Goal: Communication & Community: Share content

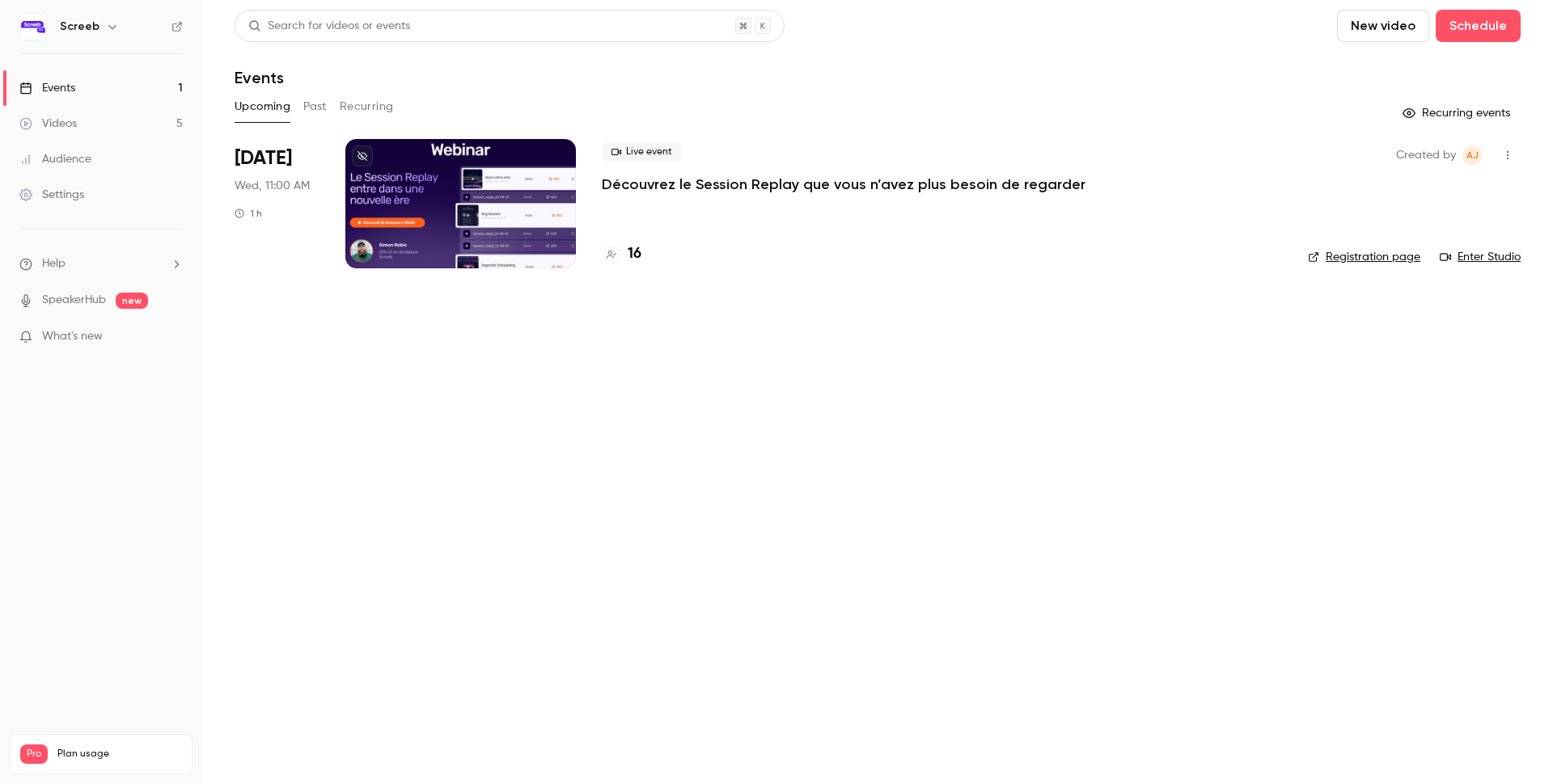
click at [724, 185] on p "Découvrez le Session Replay que vous n’avez plus besoin de regarder" at bounding box center [844, 184] width 484 height 20
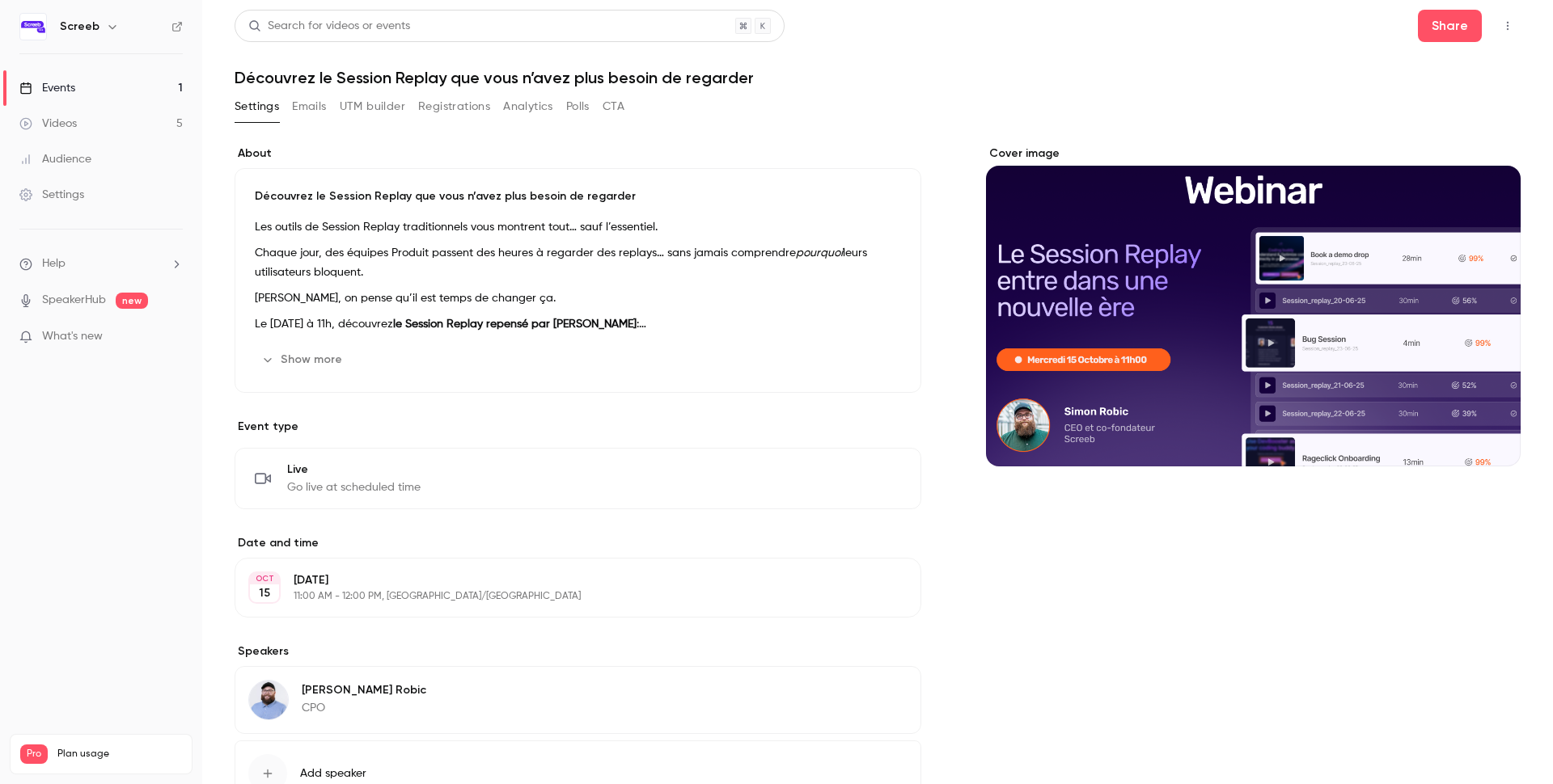
click at [90, 99] on link "Events 1" at bounding box center [101, 88] width 202 height 36
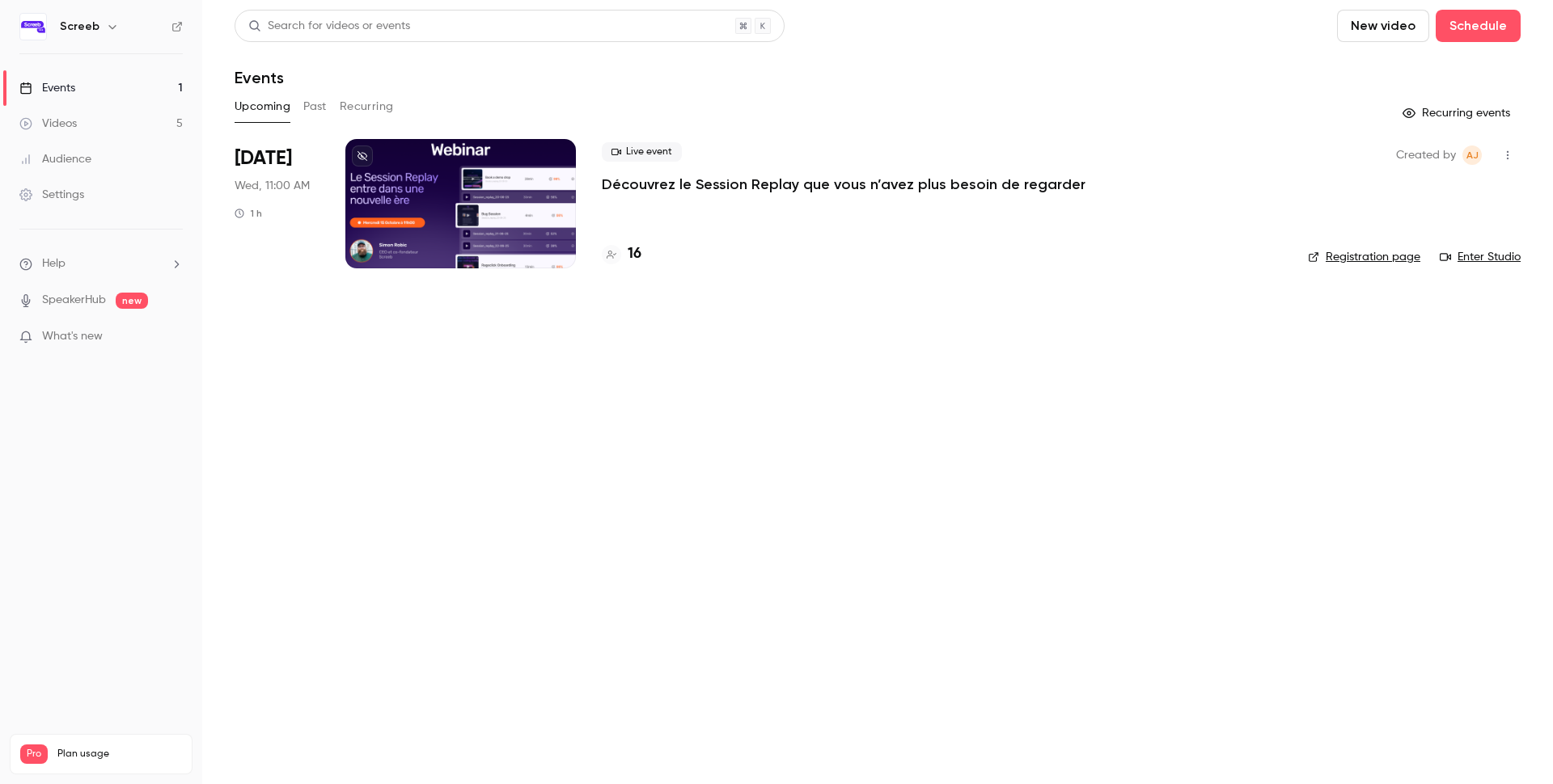
click at [1467, 290] on main "Search for videos or events New video Schedule Events Upcoming Past Recurring R…" at bounding box center [877, 392] width 1351 height 784
click at [1485, 255] on link "Enter Studio" at bounding box center [1480, 257] width 81 height 16
click at [1511, 155] on icon "button" at bounding box center [1508, 155] width 13 height 11
click at [56, 92] on div at bounding box center [776, 392] width 1553 height 784
click at [1501, 157] on button "button" at bounding box center [1508, 155] width 26 height 26
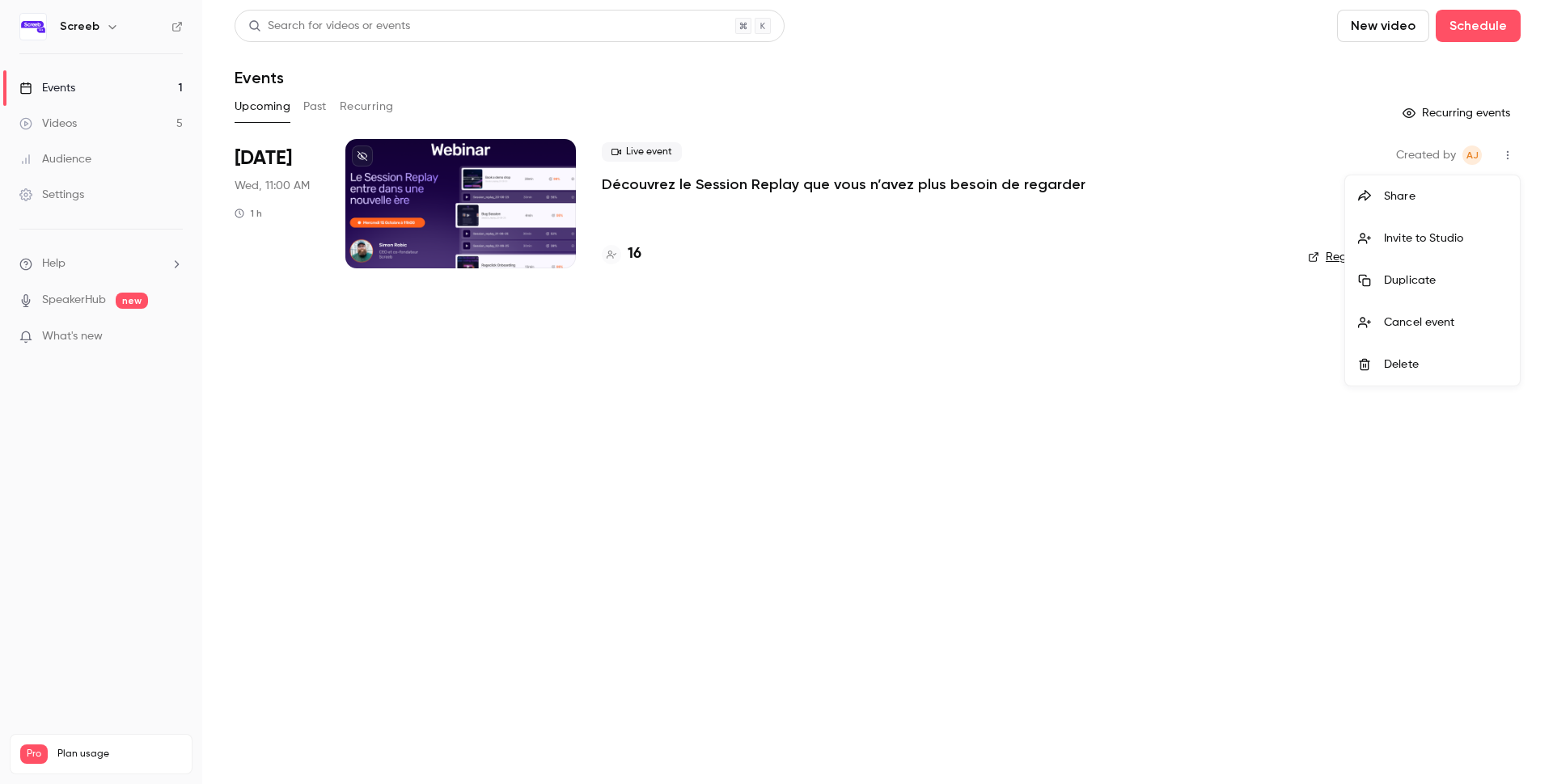
click at [790, 227] on div at bounding box center [776, 392] width 1553 height 784
click at [668, 177] on p "Découvrez le Session Replay que vous n’avez plus besoin de regarder" at bounding box center [844, 184] width 484 height 20
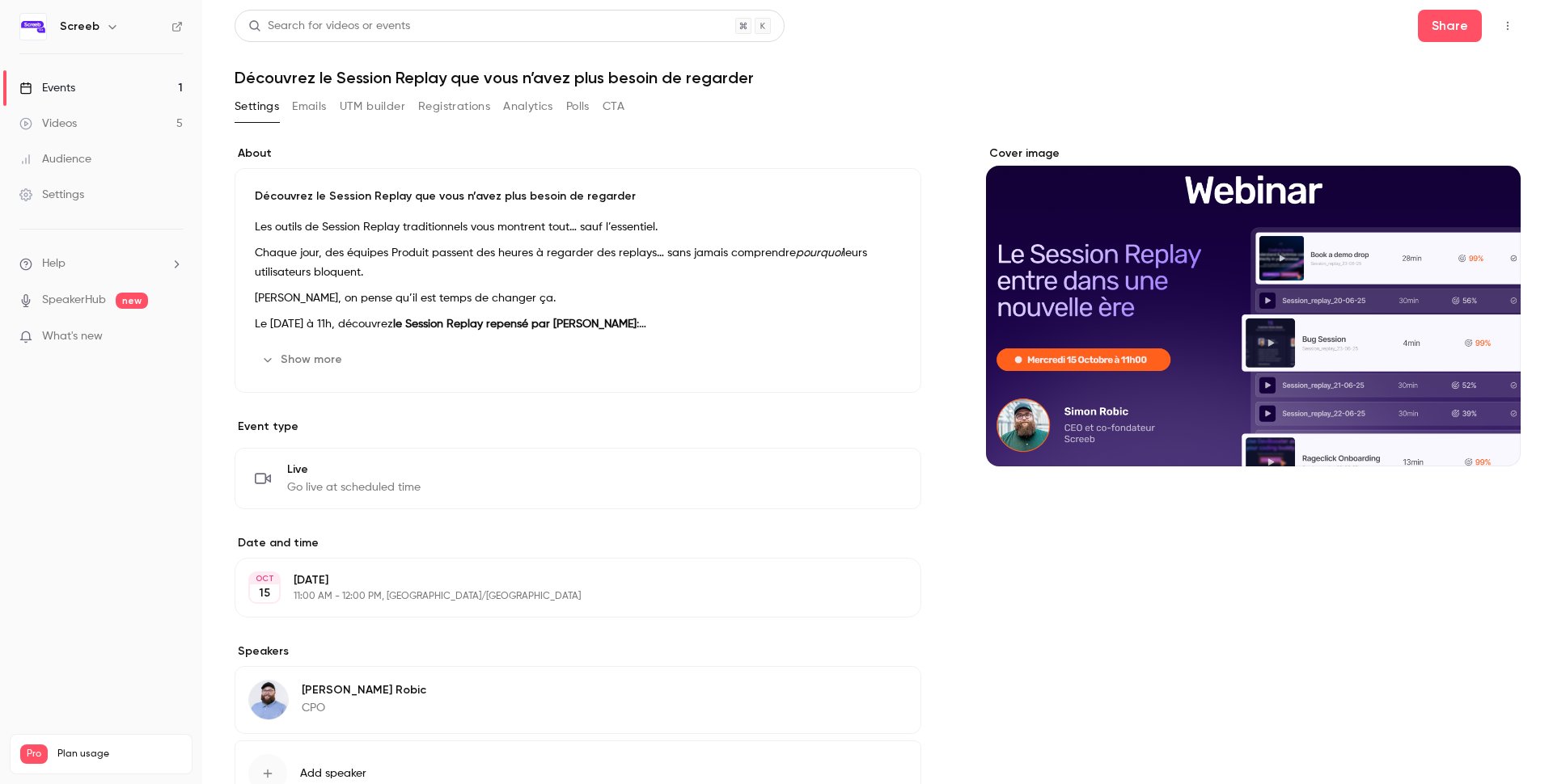
click at [294, 105] on button "Emails" at bounding box center [309, 107] width 34 height 26
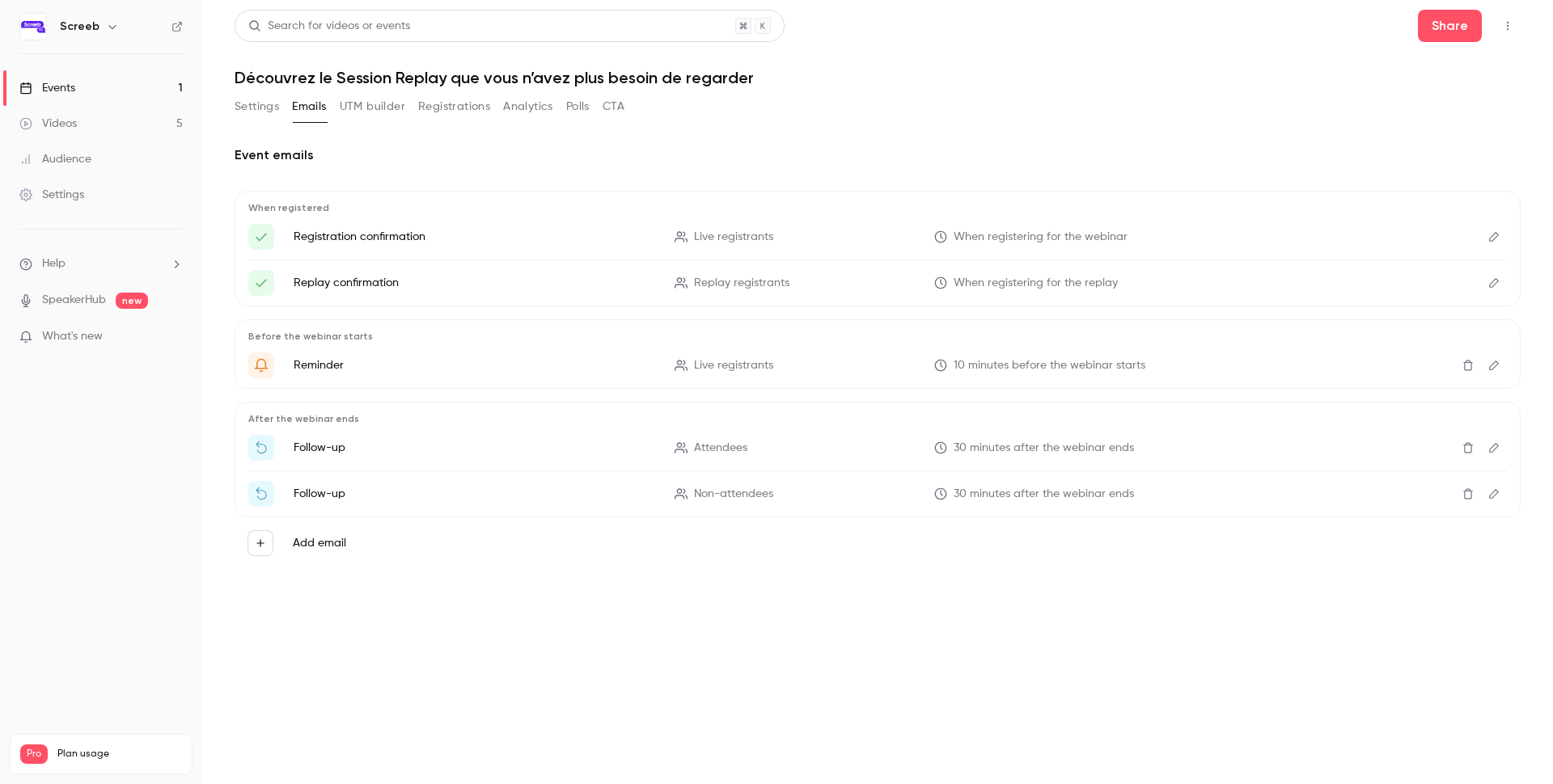
click at [110, 93] on link "Events 1" at bounding box center [101, 88] width 202 height 36
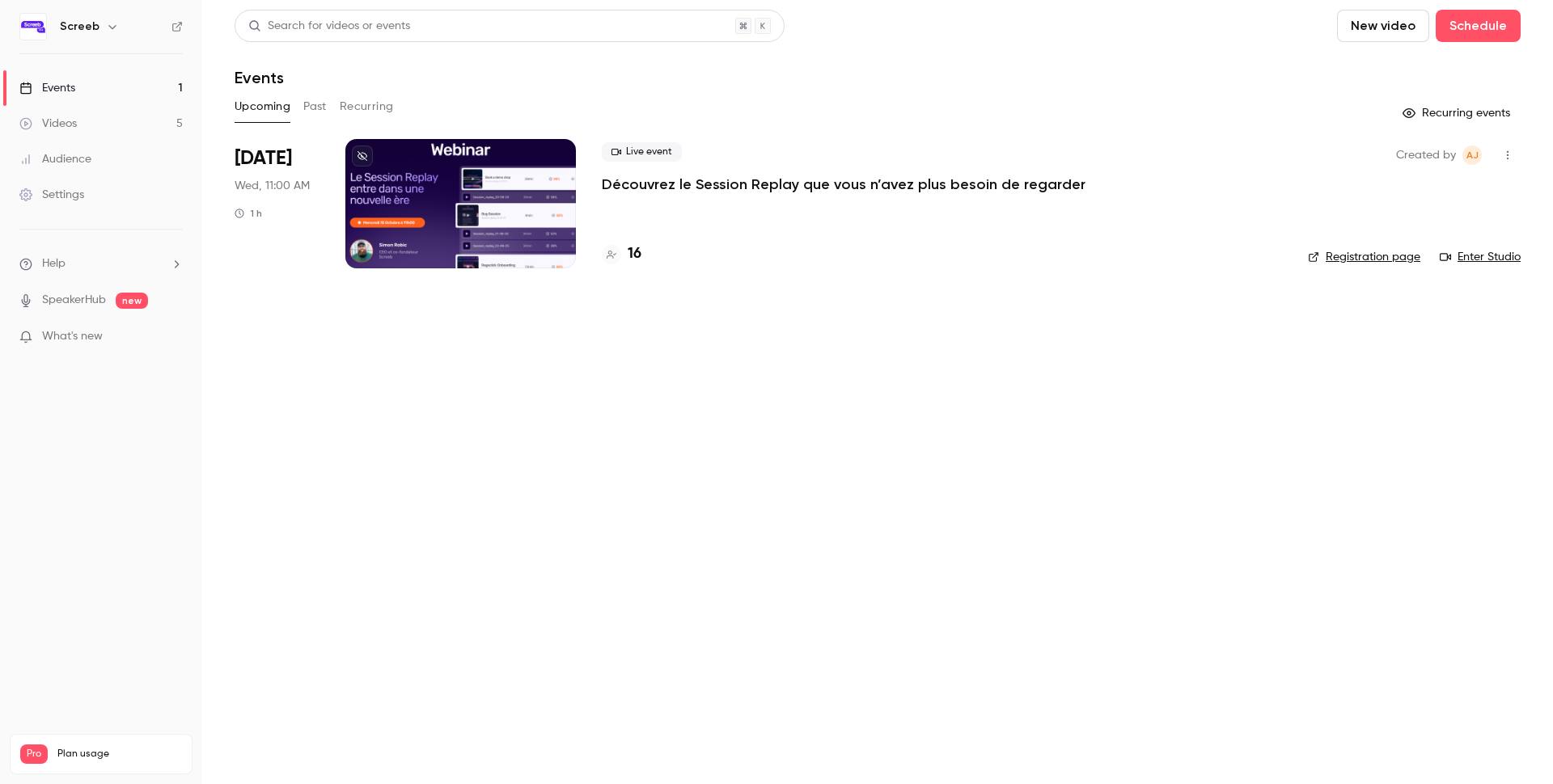
click at [1502, 149] on button "button" at bounding box center [1508, 155] width 26 height 26
click at [1385, 199] on div "Share" at bounding box center [1445, 196] width 123 height 16
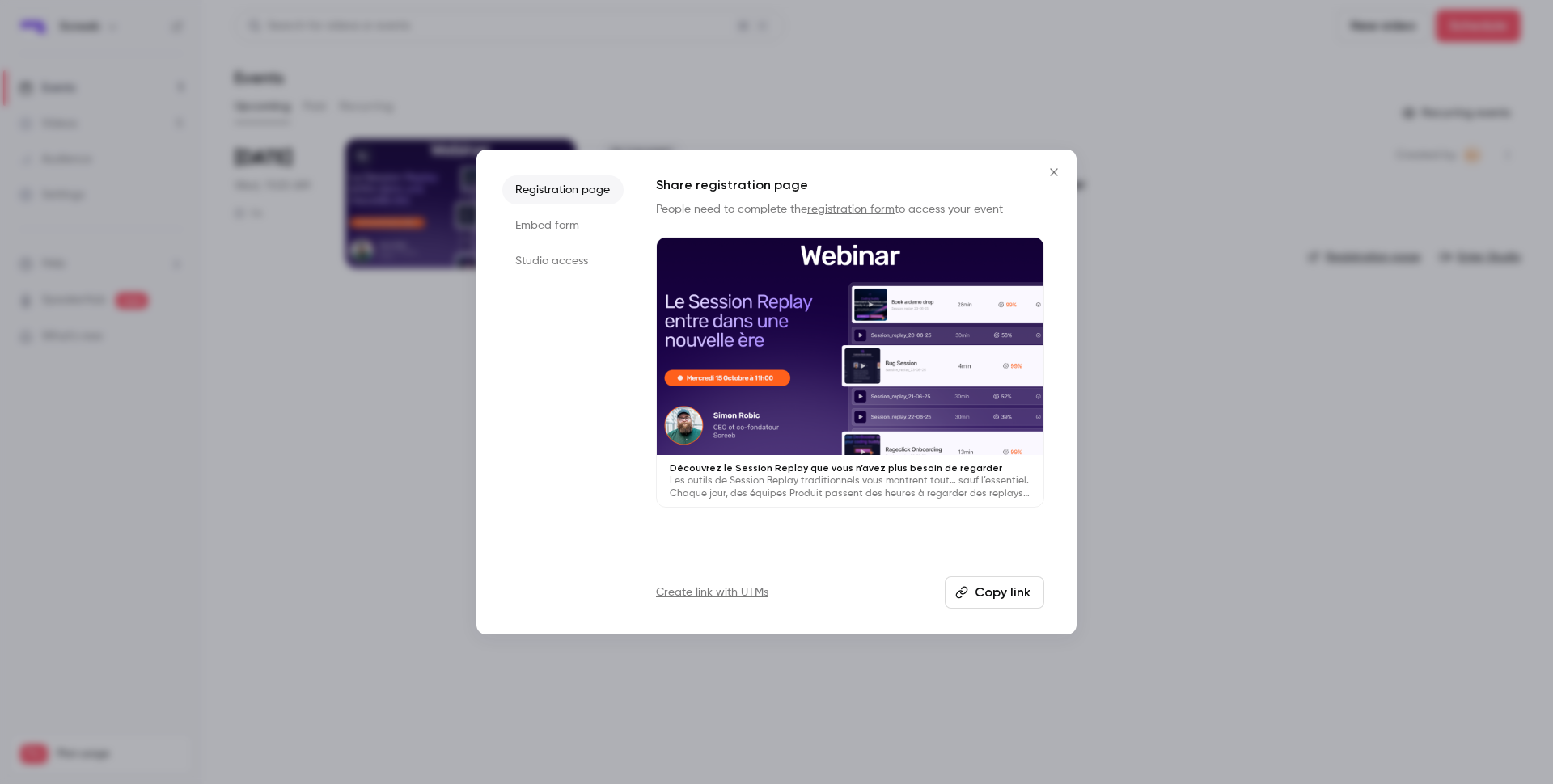
click at [970, 590] on button "Copy link" at bounding box center [994, 592] width 99 height 33
click at [1052, 170] on icon "Close" at bounding box center [1053, 172] width 20 height 13
